Goal: Information Seeking & Learning: Learn about a topic

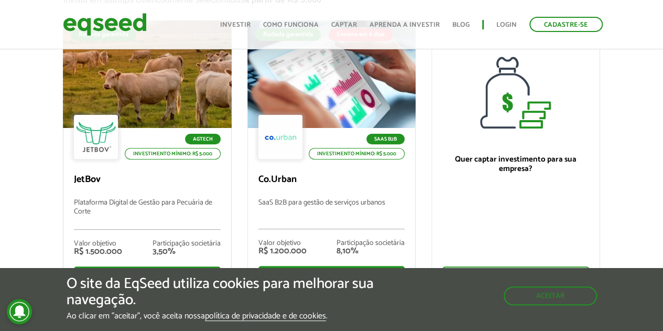
scroll to position [157, 0]
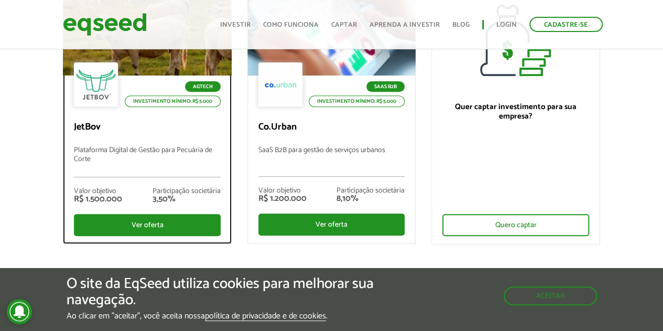
click at [164, 146] on p "Plataforma Digital de Gestão para Pecuária de Corte" at bounding box center [147, 161] width 146 height 31
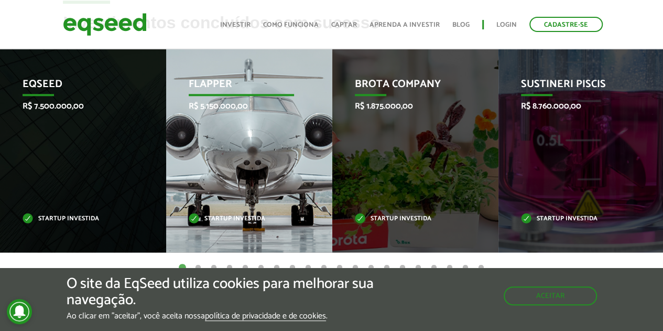
scroll to position [472, 0]
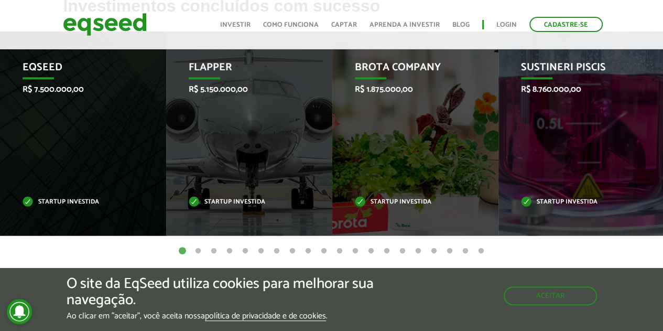
click at [198, 251] on button "2" at bounding box center [198, 251] width 10 height 10
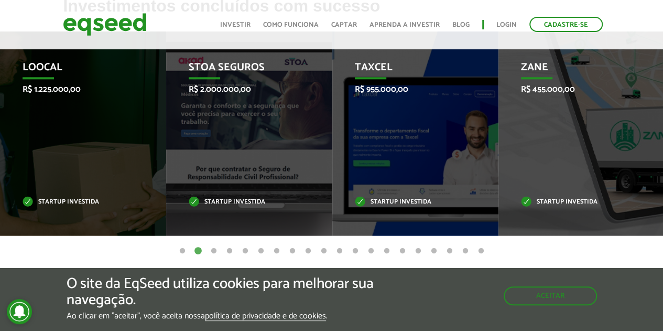
click at [216, 248] on button "3" at bounding box center [214, 251] width 10 height 10
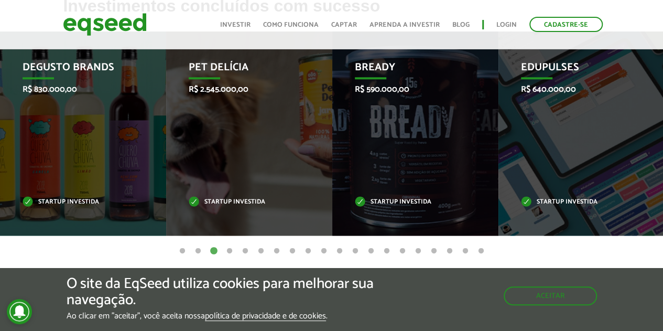
click at [232, 250] on button "4" at bounding box center [229, 251] width 10 height 10
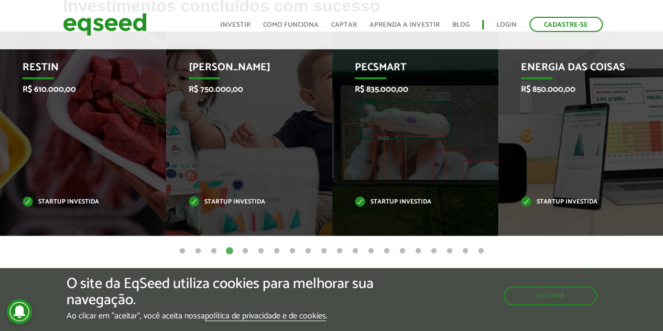
click at [246, 250] on button "5" at bounding box center [245, 251] width 10 height 10
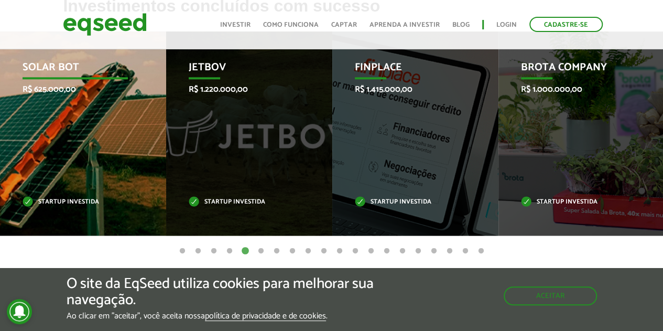
click at [54, 65] on p "Solar Bot" at bounding box center [75, 70] width 105 height 18
click at [85, 134] on div "Solar Bot R$ 625.000,00 Startup investida" at bounding box center [75, 133] width 150 height 204
click at [91, 154] on div "Solar Bot R$ 625.000,00 Startup investida" at bounding box center [75, 133] width 150 height 204
click at [61, 199] on p "Startup investida" at bounding box center [75, 202] width 105 height 6
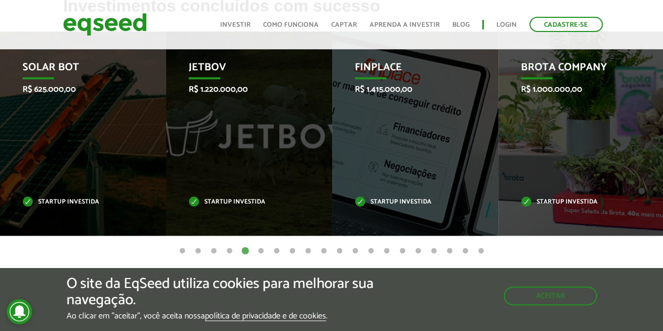
click at [260, 253] on button "6" at bounding box center [261, 251] width 10 height 10
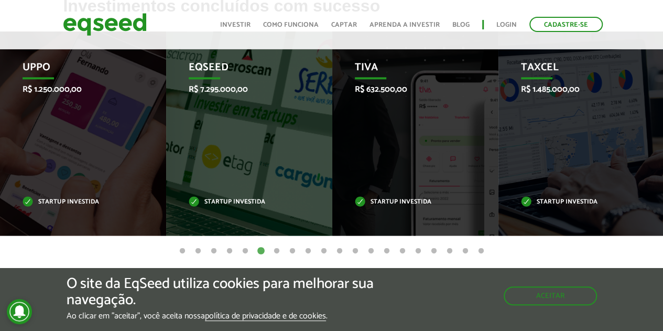
click at [273, 252] on button "7" at bounding box center [276, 251] width 10 height 10
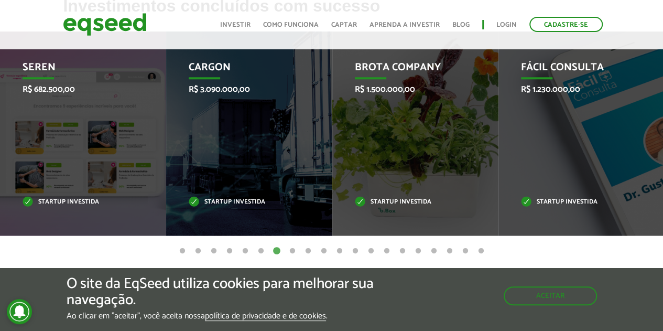
click at [292, 251] on button "8" at bounding box center [292, 251] width 10 height 10
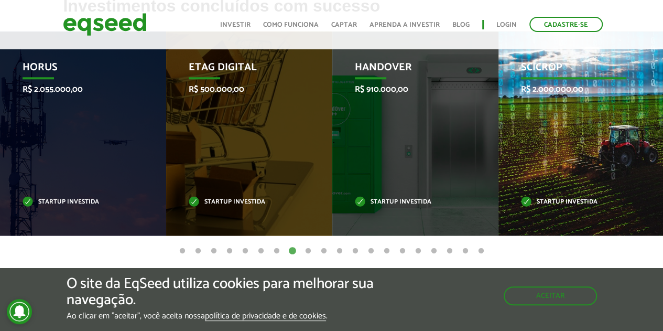
click at [616, 153] on div "SciCrop R$ 2.000.000,00 Startup investida" at bounding box center [573, 133] width 150 height 204
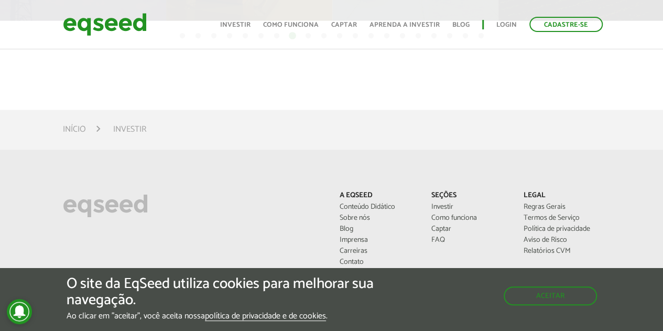
scroll to position [629, 0]
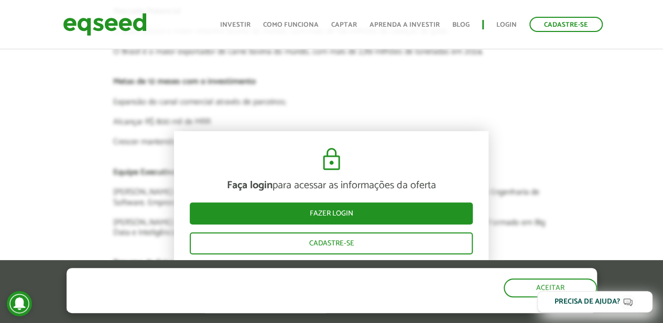
scroll to position [2210, 0]
click at [239, 22] on link "Investir" at bounding box center [235, 24] width 30 height 7
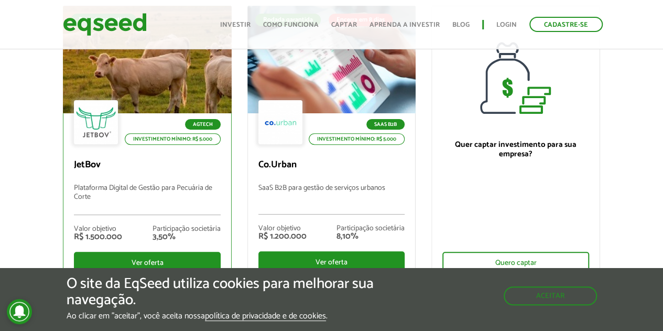
scroll to position [157, 0]
